Goal: Task Accomplishment & Management: Complete application form

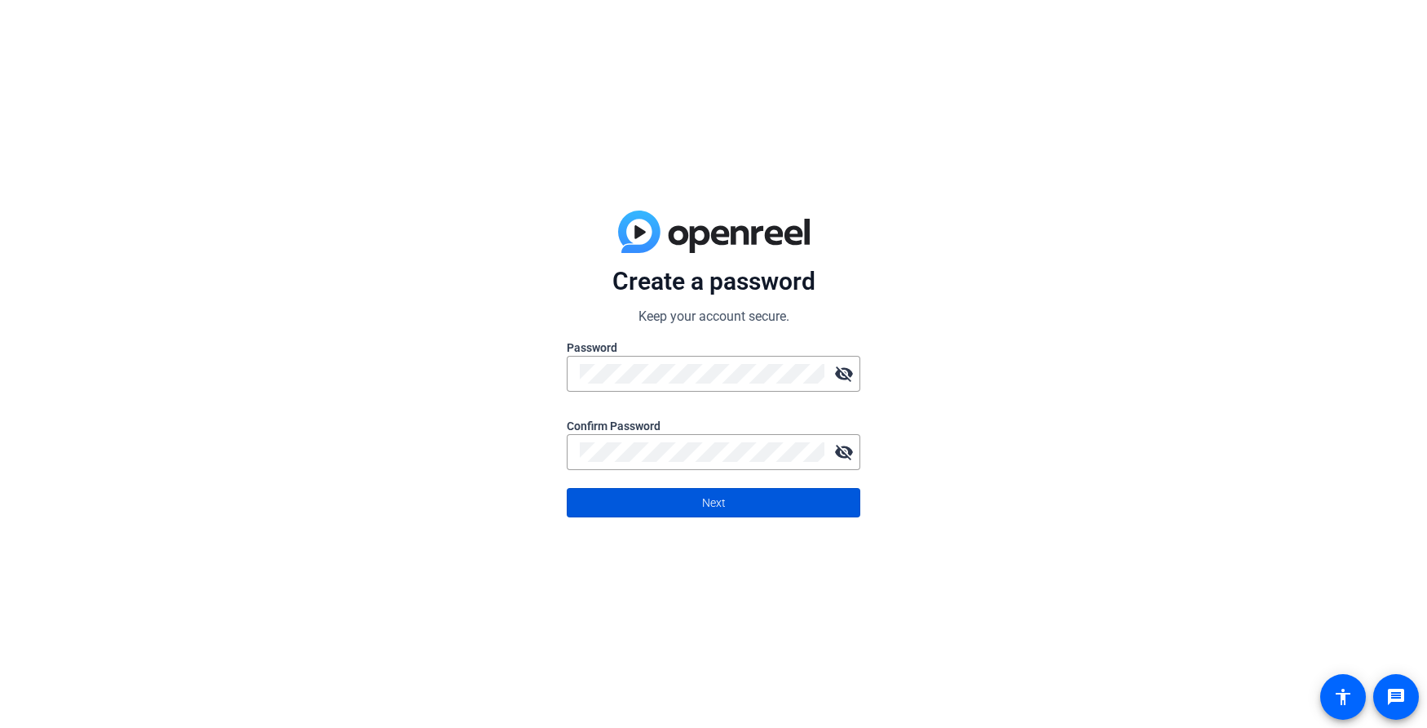
click at [706, 498] on span "Next" at bounding box center [714, 502] width 24 height 31
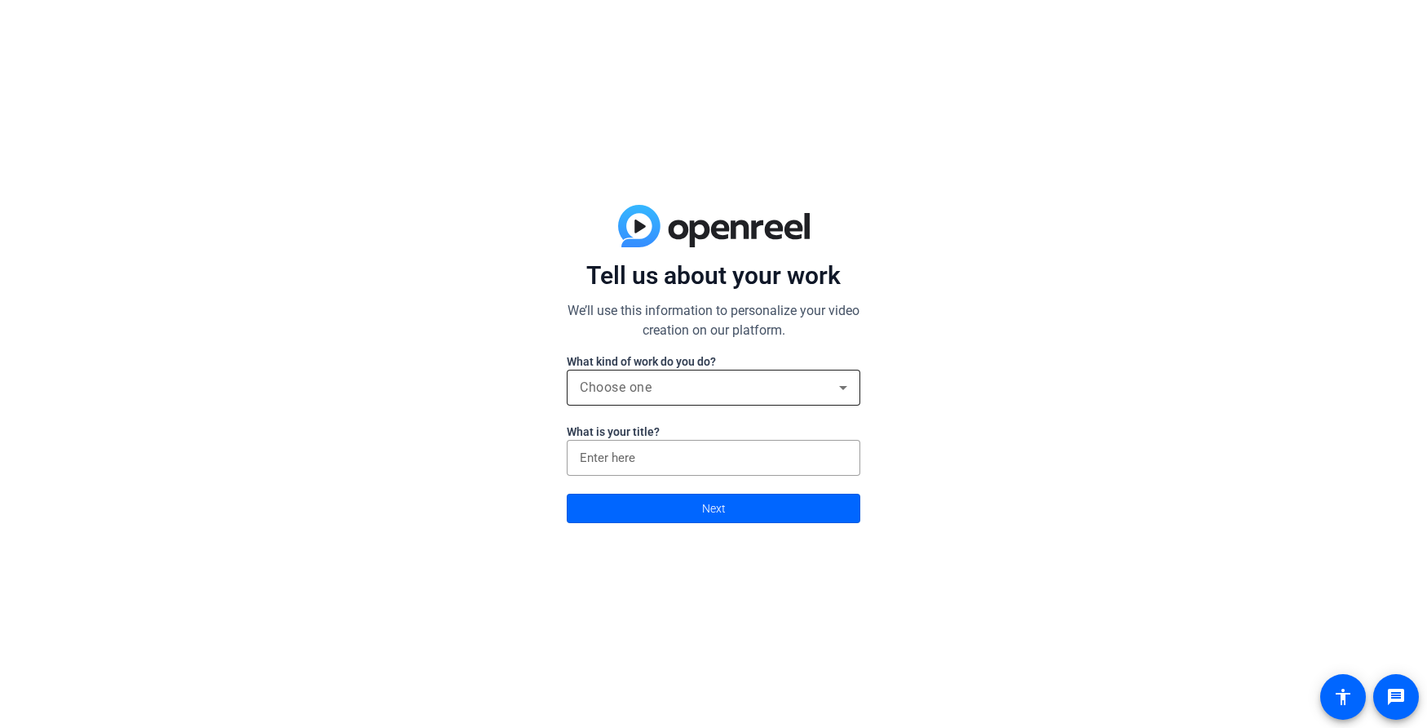
click at [726, 381] on div "Choose one" at bounding box center [709, 388] width 259 height 20
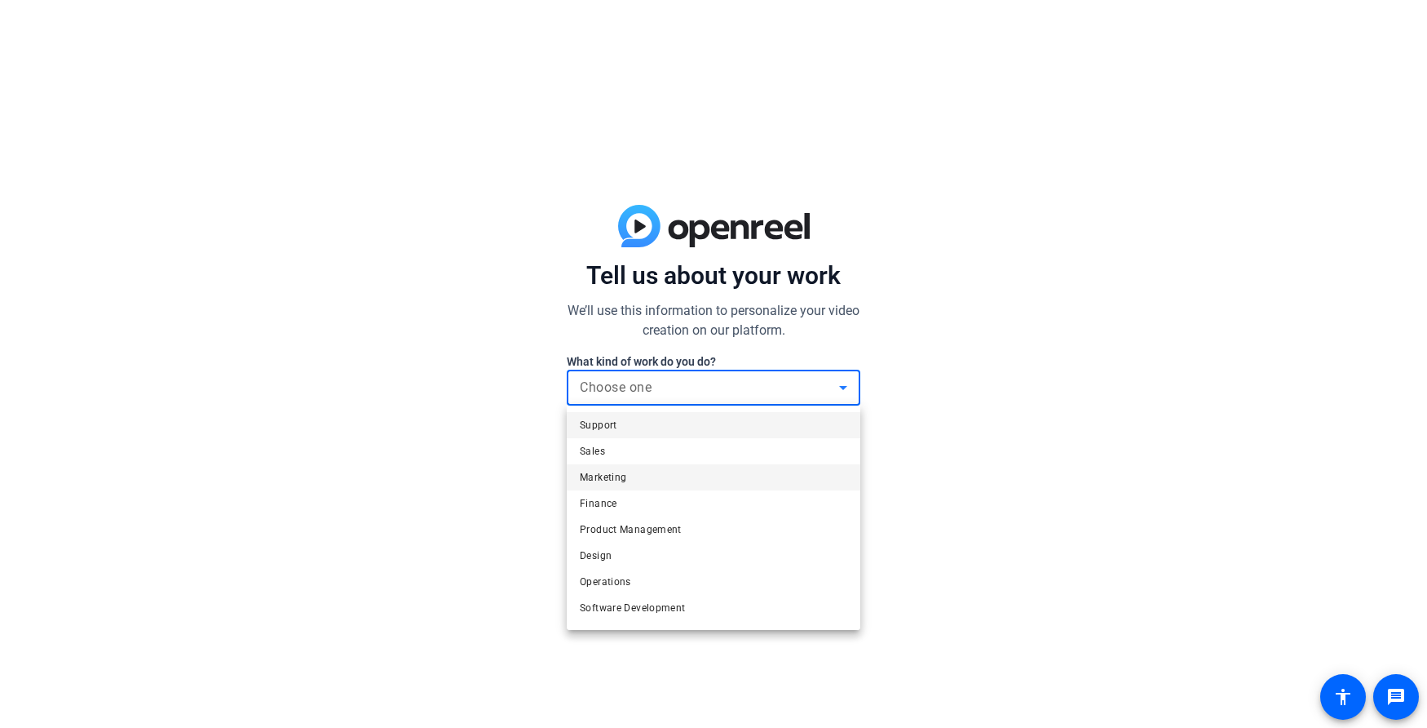
click at [724, 475] on mat-option "Marketing" at bounding box center [714, 477] width 294 height 26
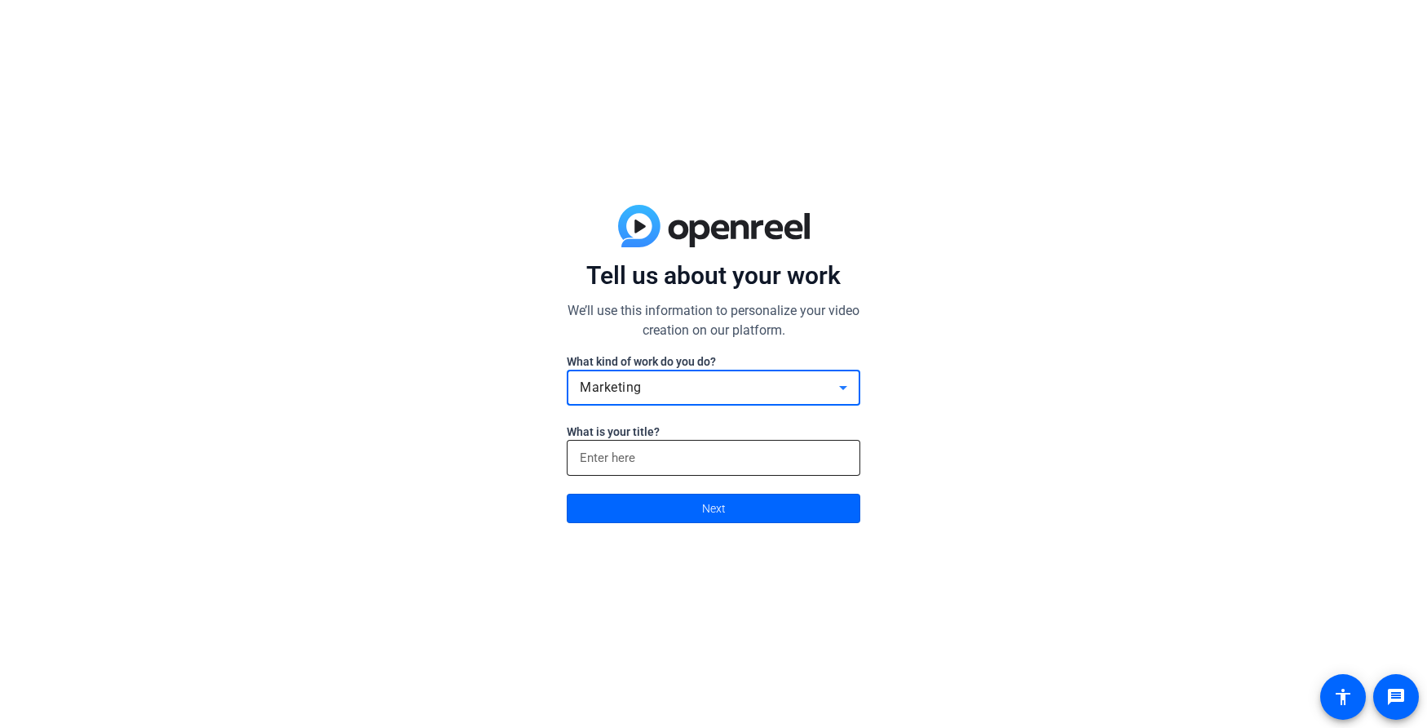
click at [730, 459] on input at bounding box center [714, 458] width 268 height 20
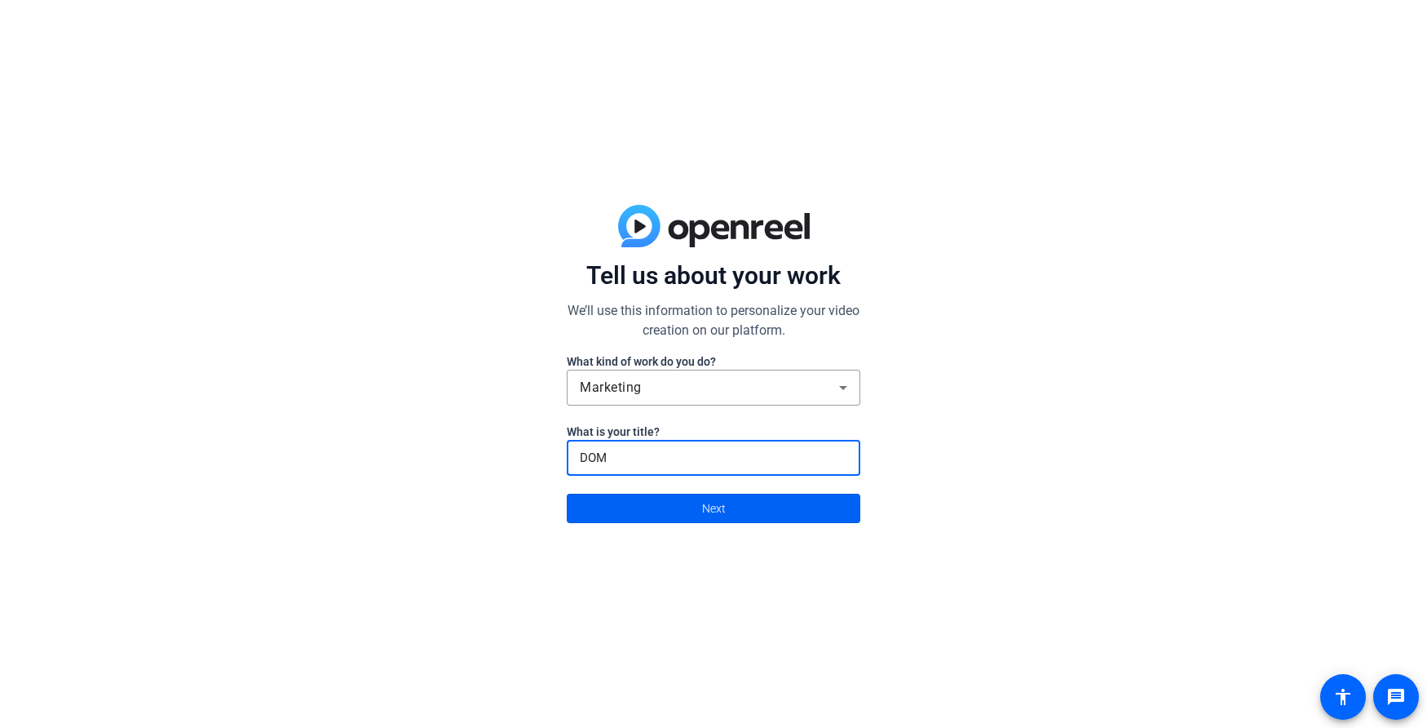
type input "DOM"
click at [741, 509] on span at bounding box center [714, 508] width 292 height 39
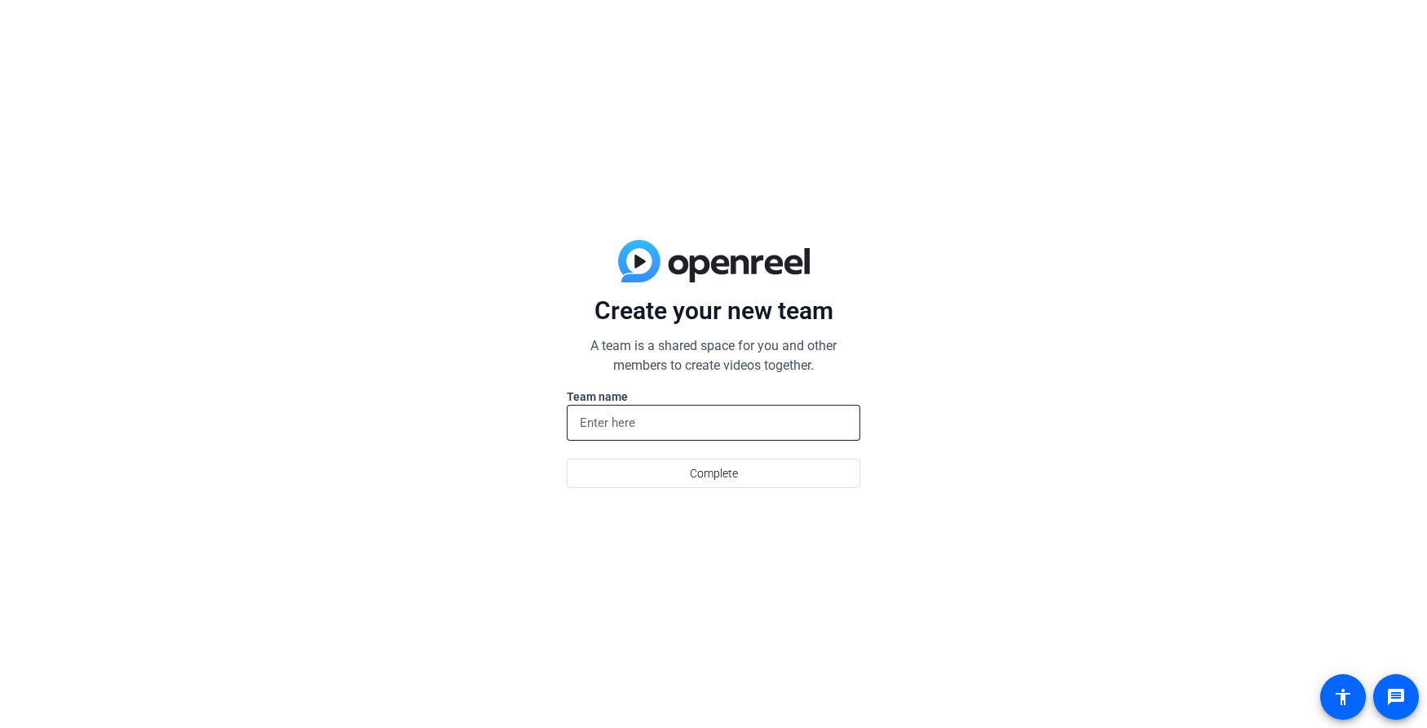
click at [697, 419] on input at bounding box center [714, 423] width 268 height 20
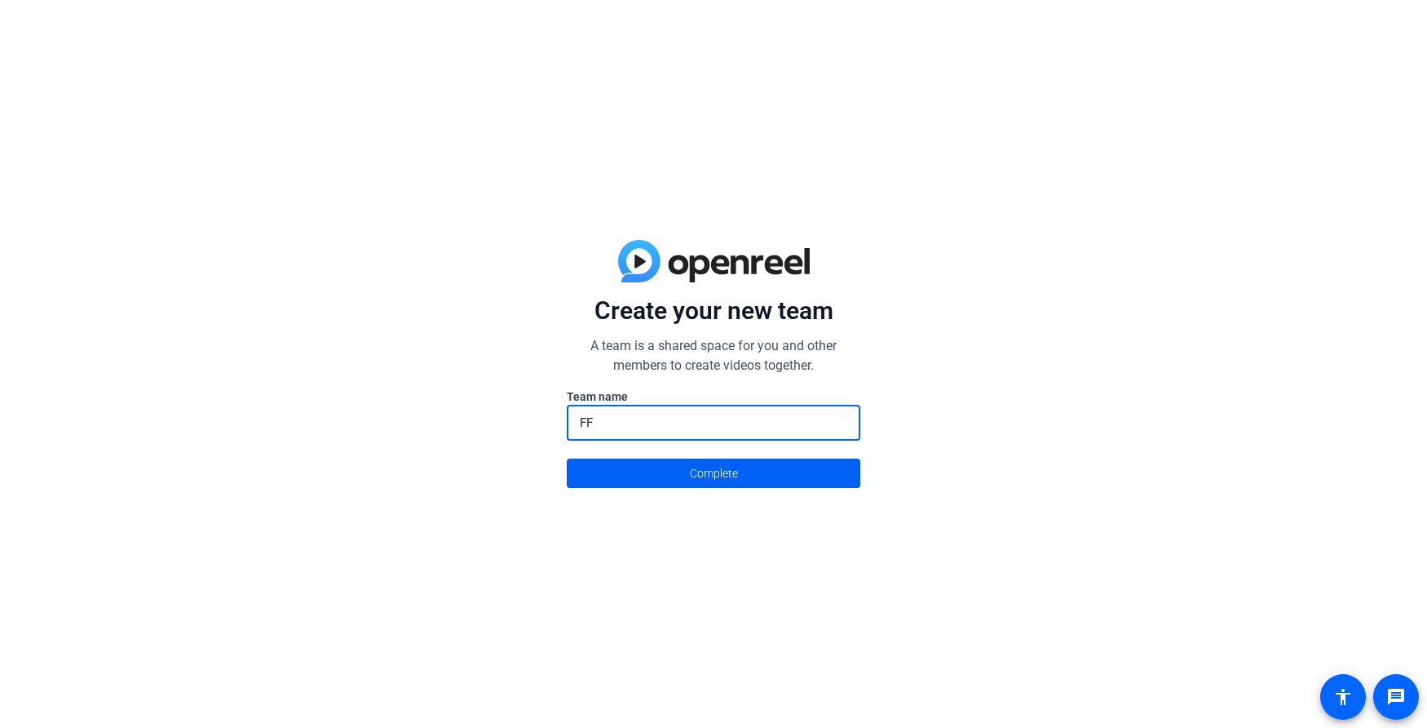
type input "FF"
click at [722, 471] on span "Complete" at bounding box center [714, 473] width 48 height 31
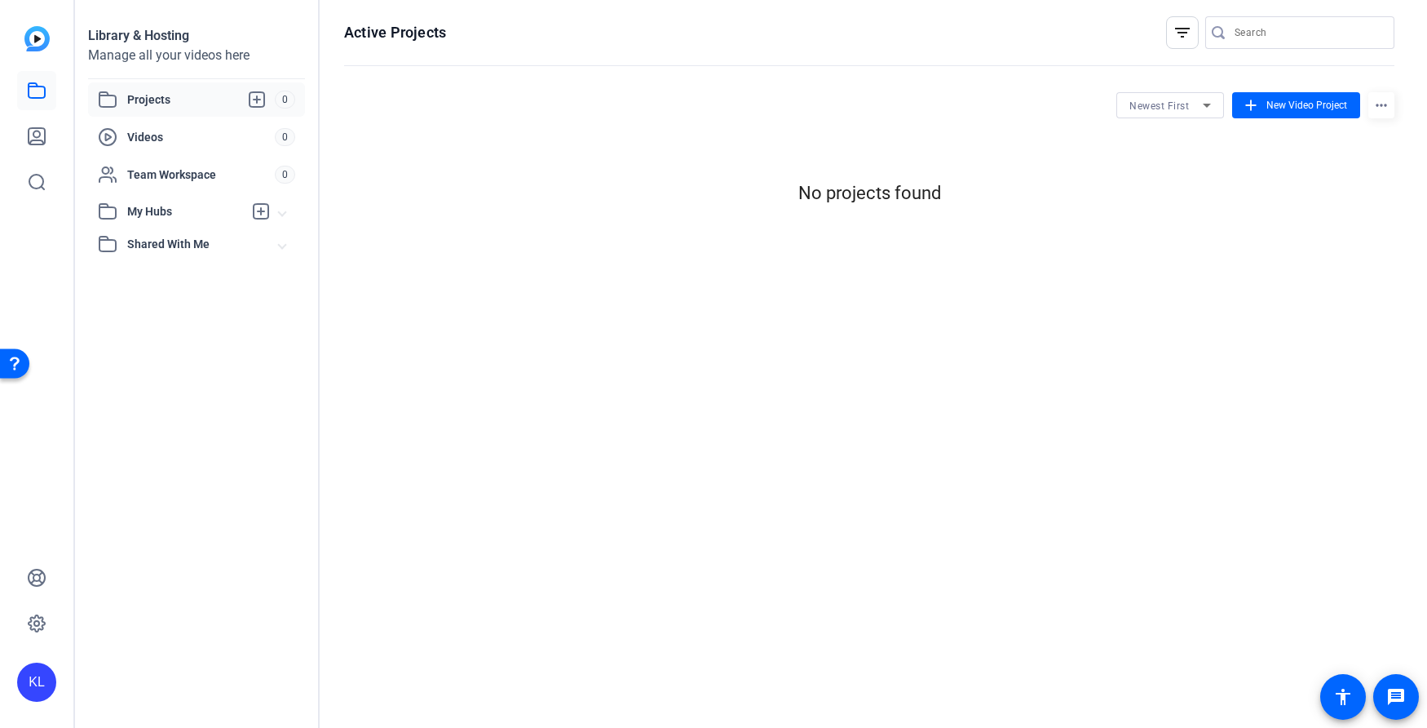
click at [43, 30] on img at bounding box center [36, 38] width 25 height 25
click at [45, 38] on img at bounding box center [36, 38] width 25 height 25
click at [125, 33] on div "Library & Hosting" at bounding box center [196, 36] width 217 height 20
click at [42, 128] on icon at bounding box center [37, 136] width 16 height 16
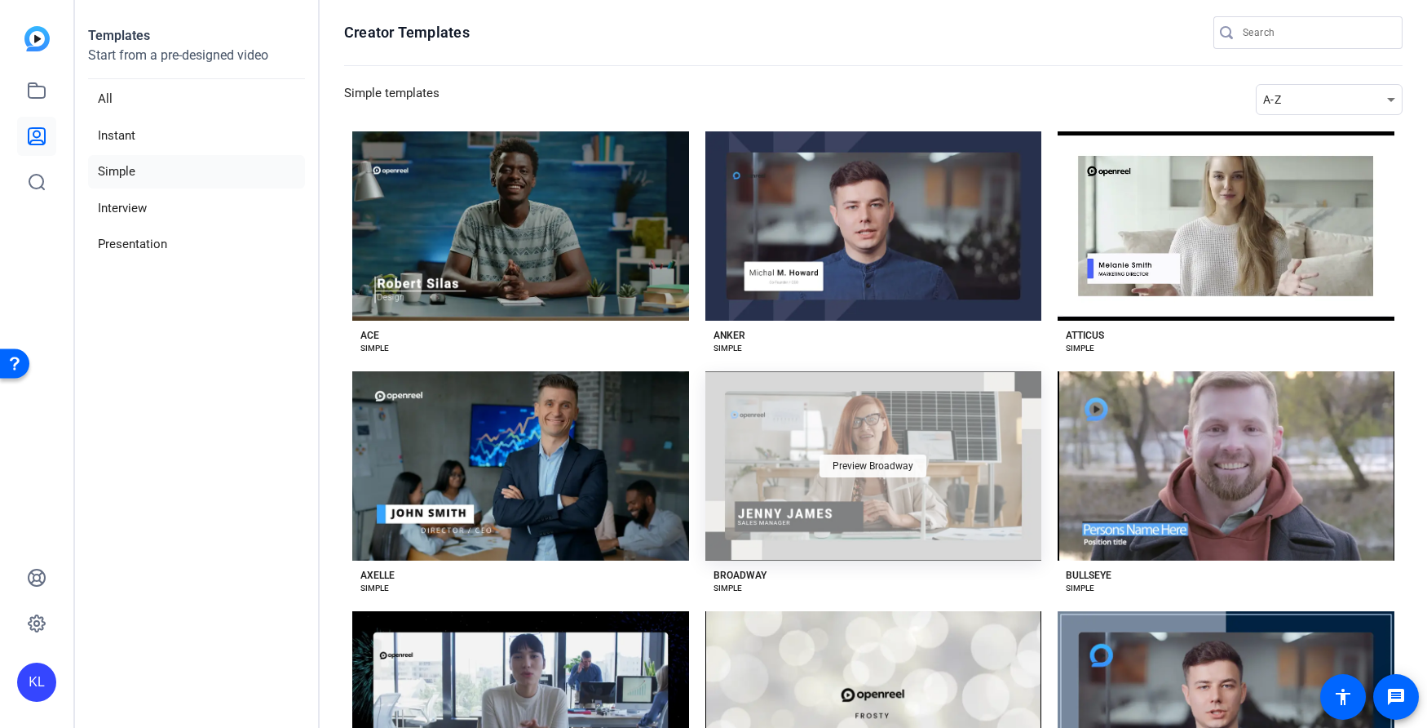
click at [833, 462] on span "Preview Broadway" at bounding box center [873, 466] width 81 height 10
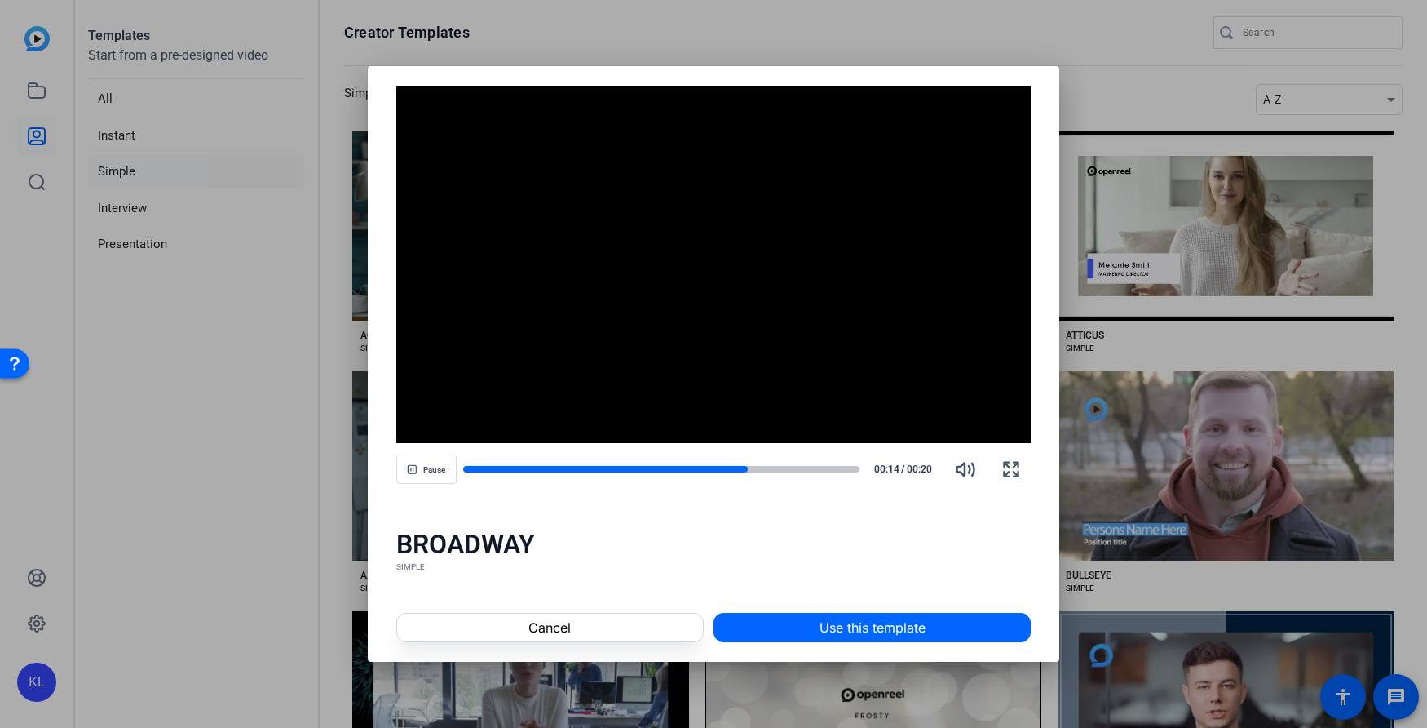
click at [1078, 111] on div at bounding box center [713, 364] width 1427 height 728
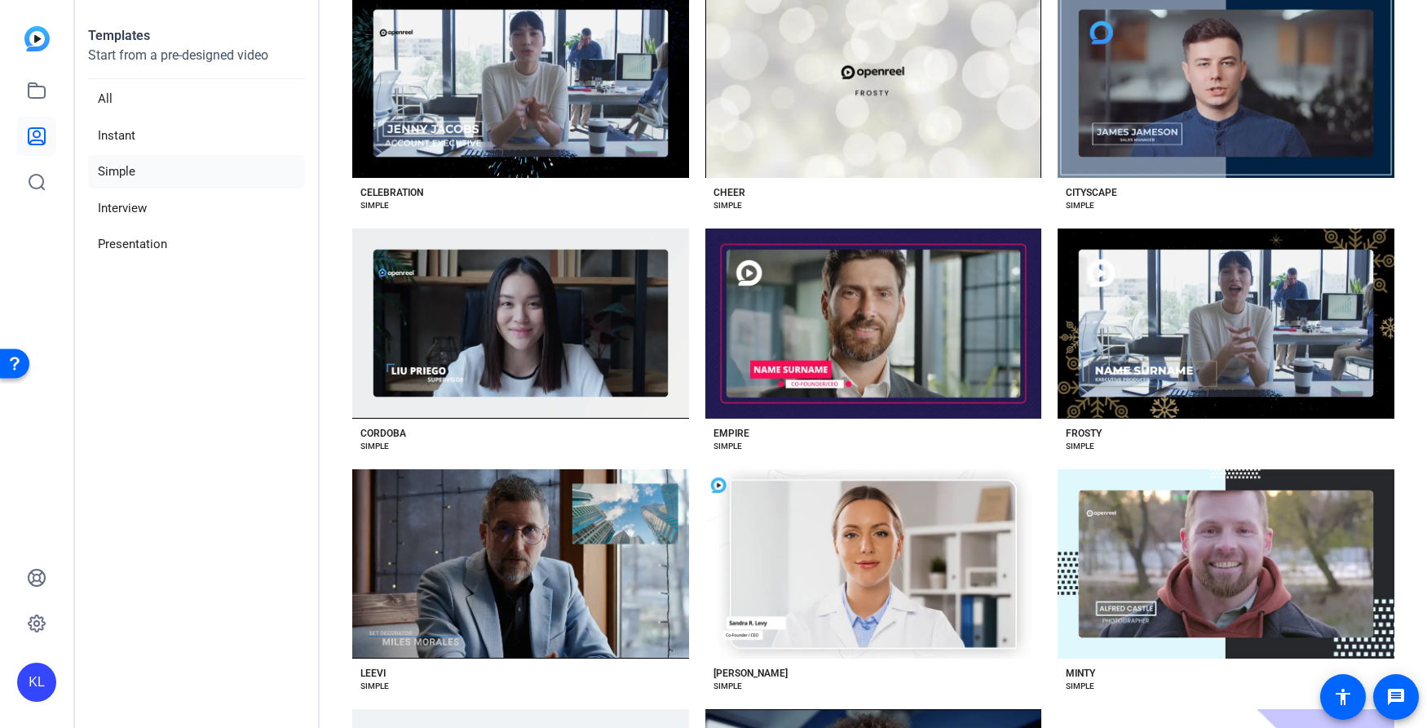
scroll to position [623, 0]
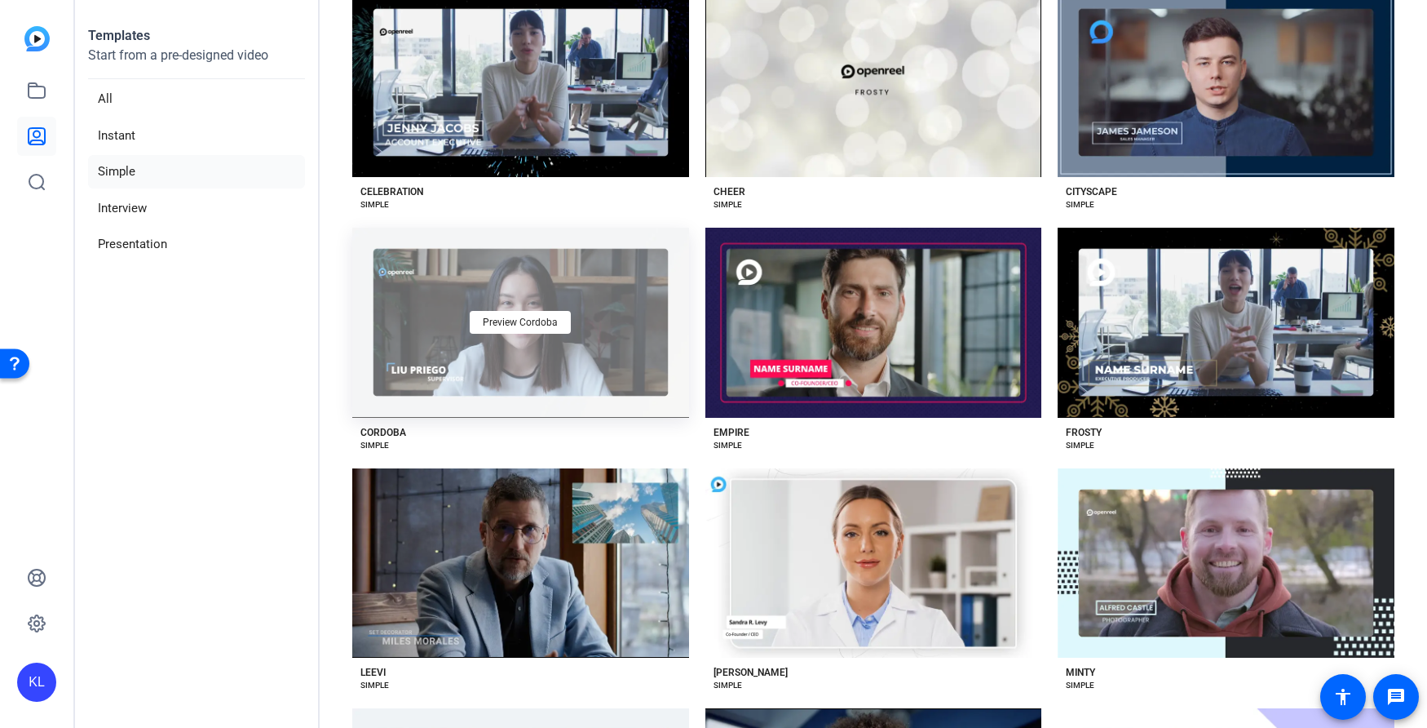
click at [629, 329] on div "Preview Cordoba" at bounding box center [520, 322] width 337 height 189
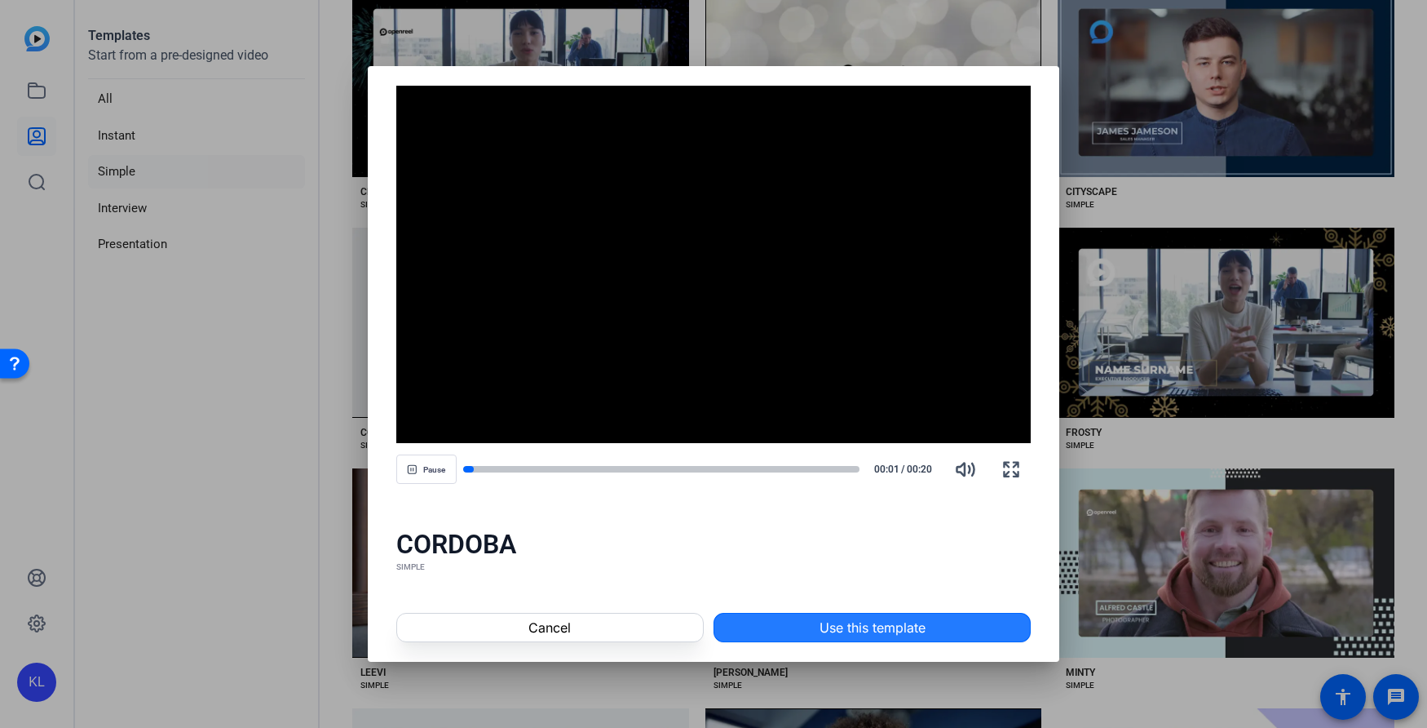
click at [840, 630] on span "Use this template" at bounding box center [873, 627] width 106 height 20
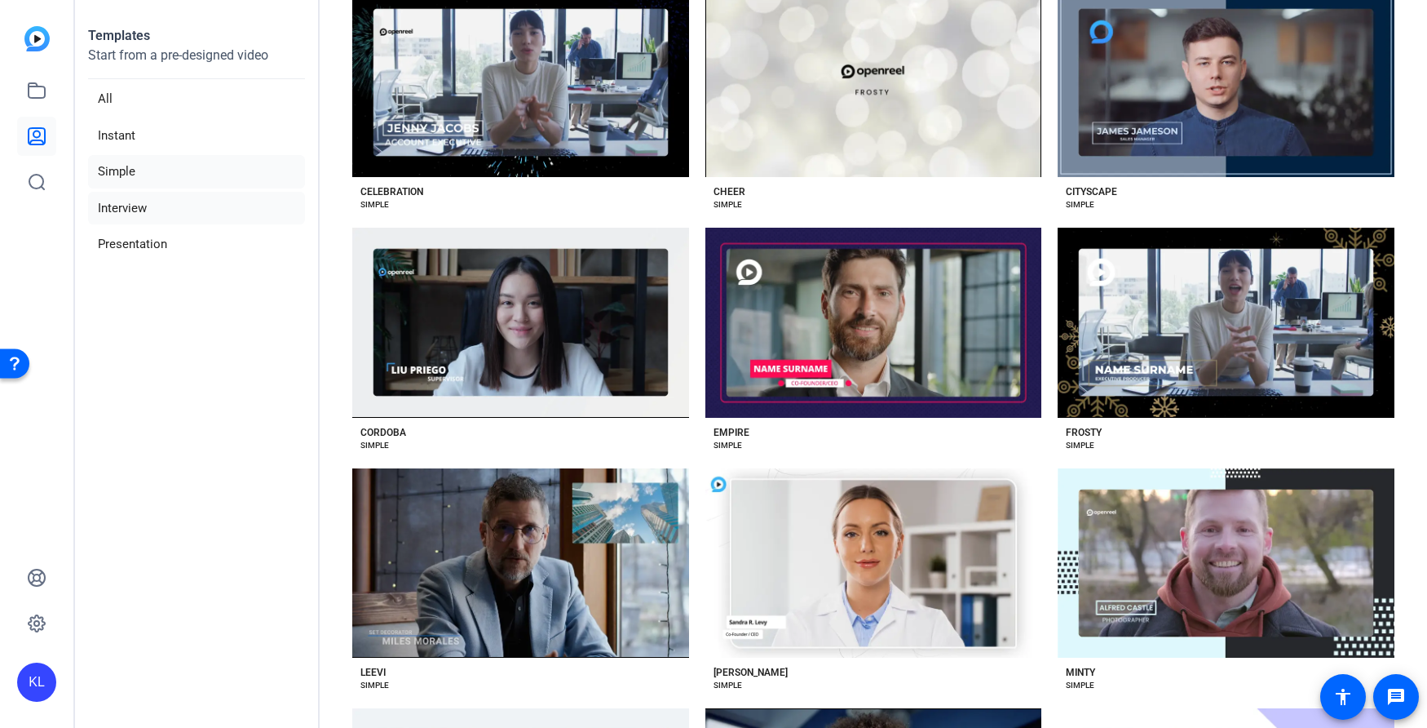
click at [130, 208] on li "Interview" at bounding box center [196, 208] width 217 height 33
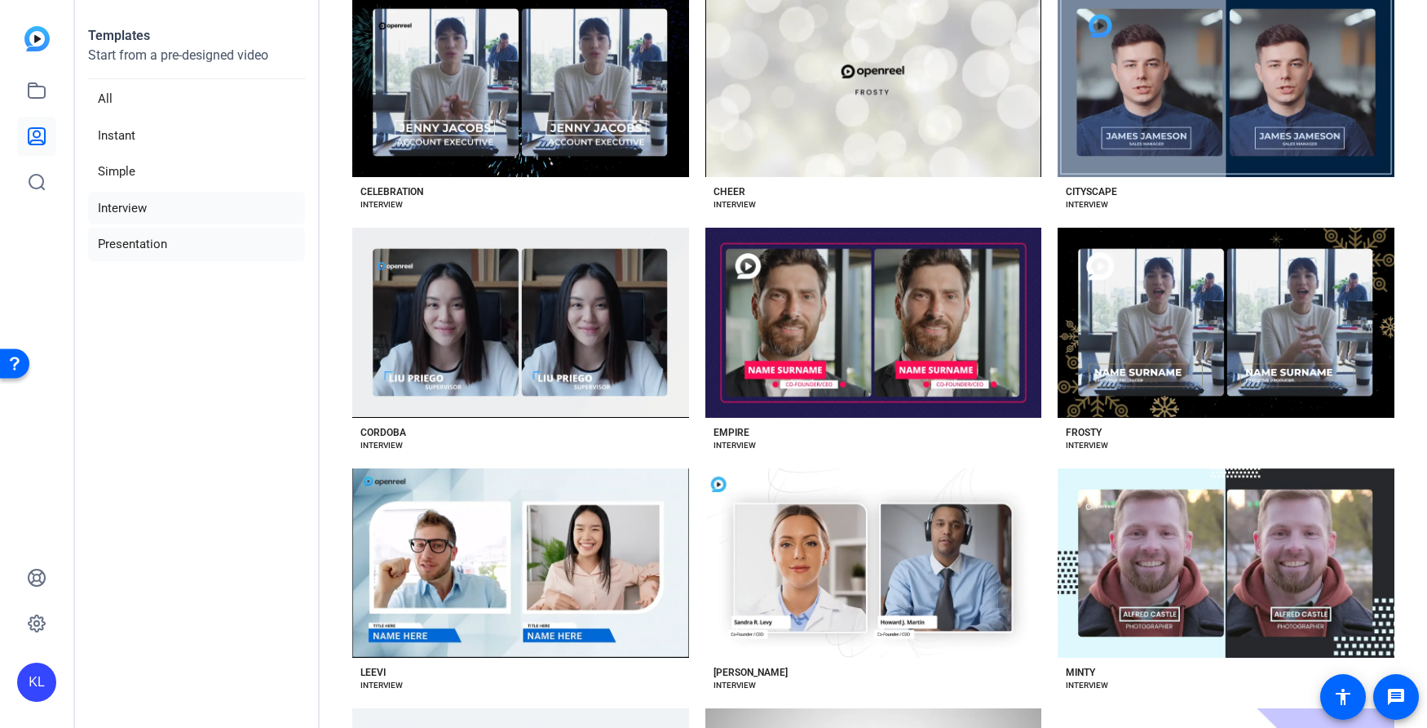
click at [135, 236] on li "Presentation" at bounding box center [196, 244] width 217 height 33
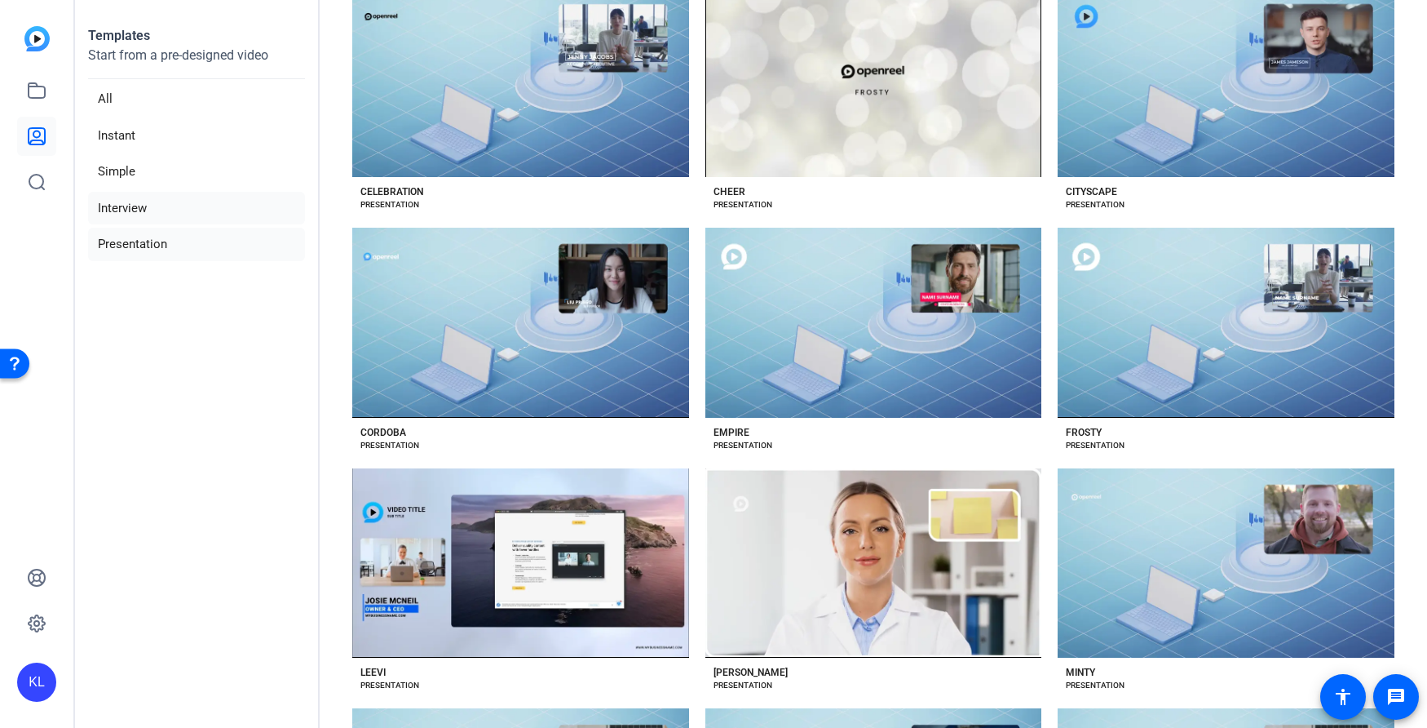
click at [162, 214] on li "Interview" at bounding box center [196, 208] width 217 height 33
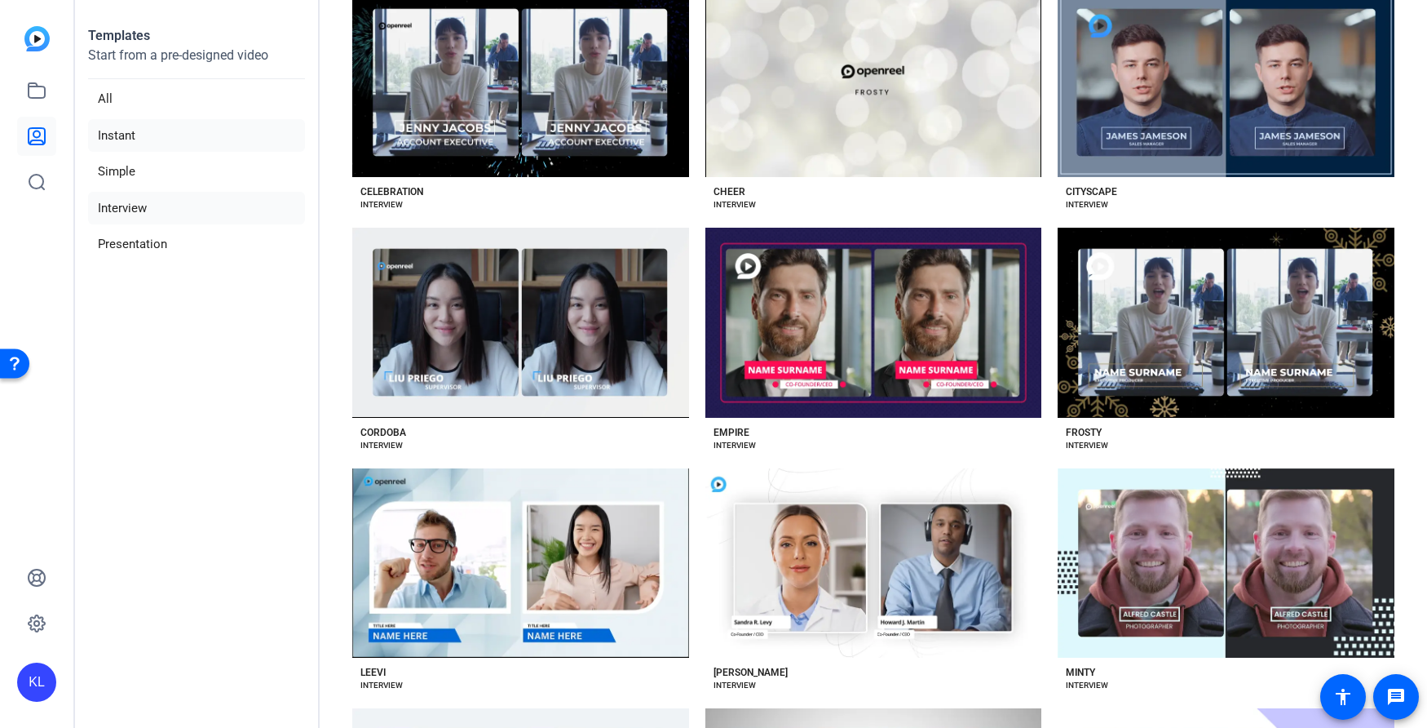
click at [164, 135] on li "Instant" at bounding box center [196, 135] width 217 height 33
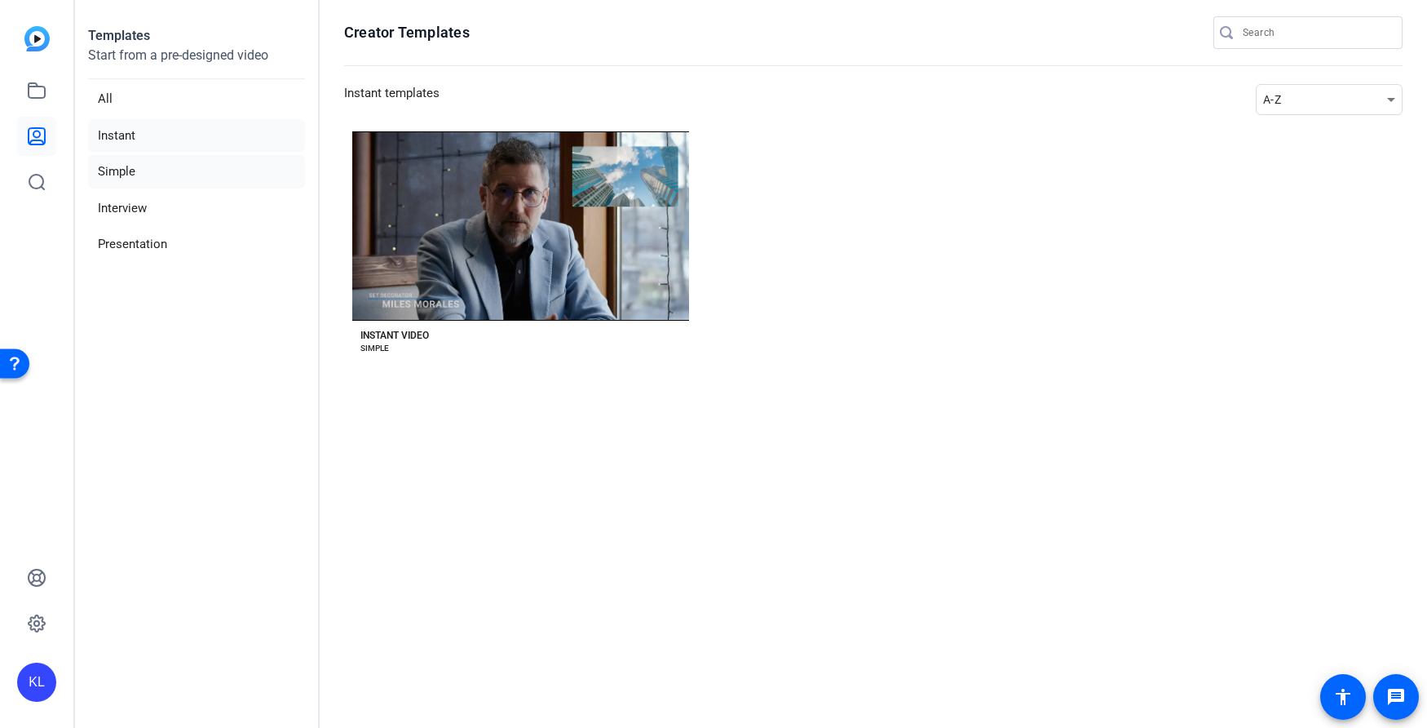
click at [164, 175] on li "Simple" at bounding box center [196, 171] width 217 height 33
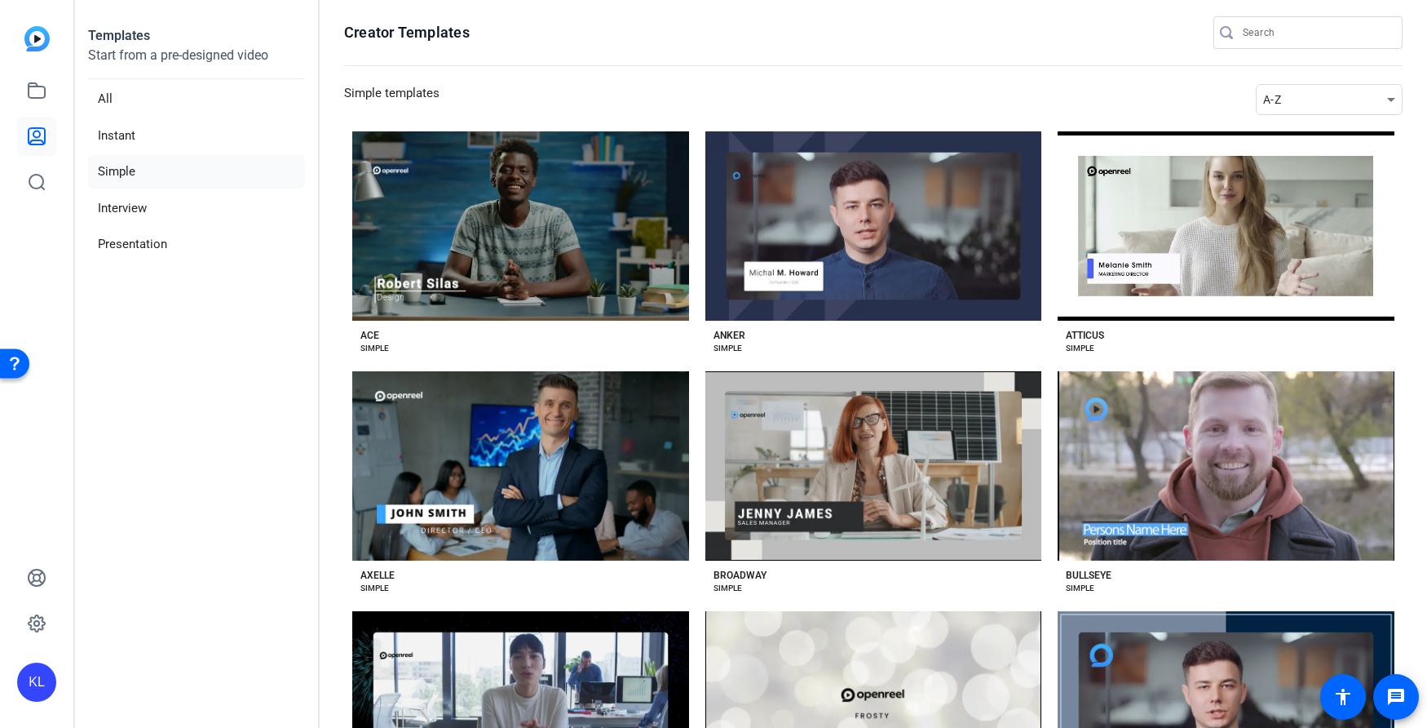
click at [39, 41] on img at bounding box center [36, 38] width 25 height 25
